Goal: Find specific page/section: Find specific page/section

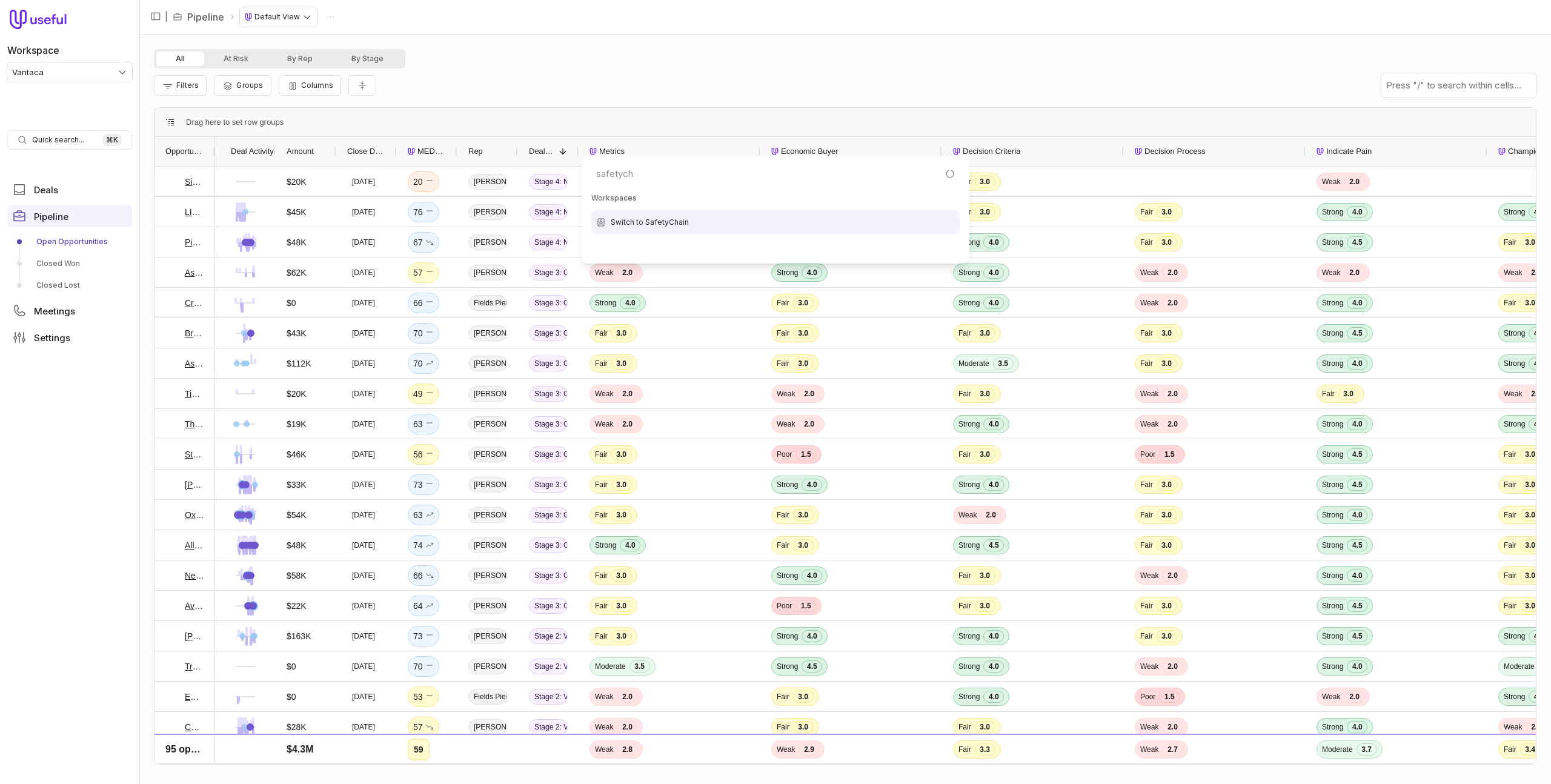
type input "safetycha"
